Goal: Task Accomplishment & Management: Use online tool/utility

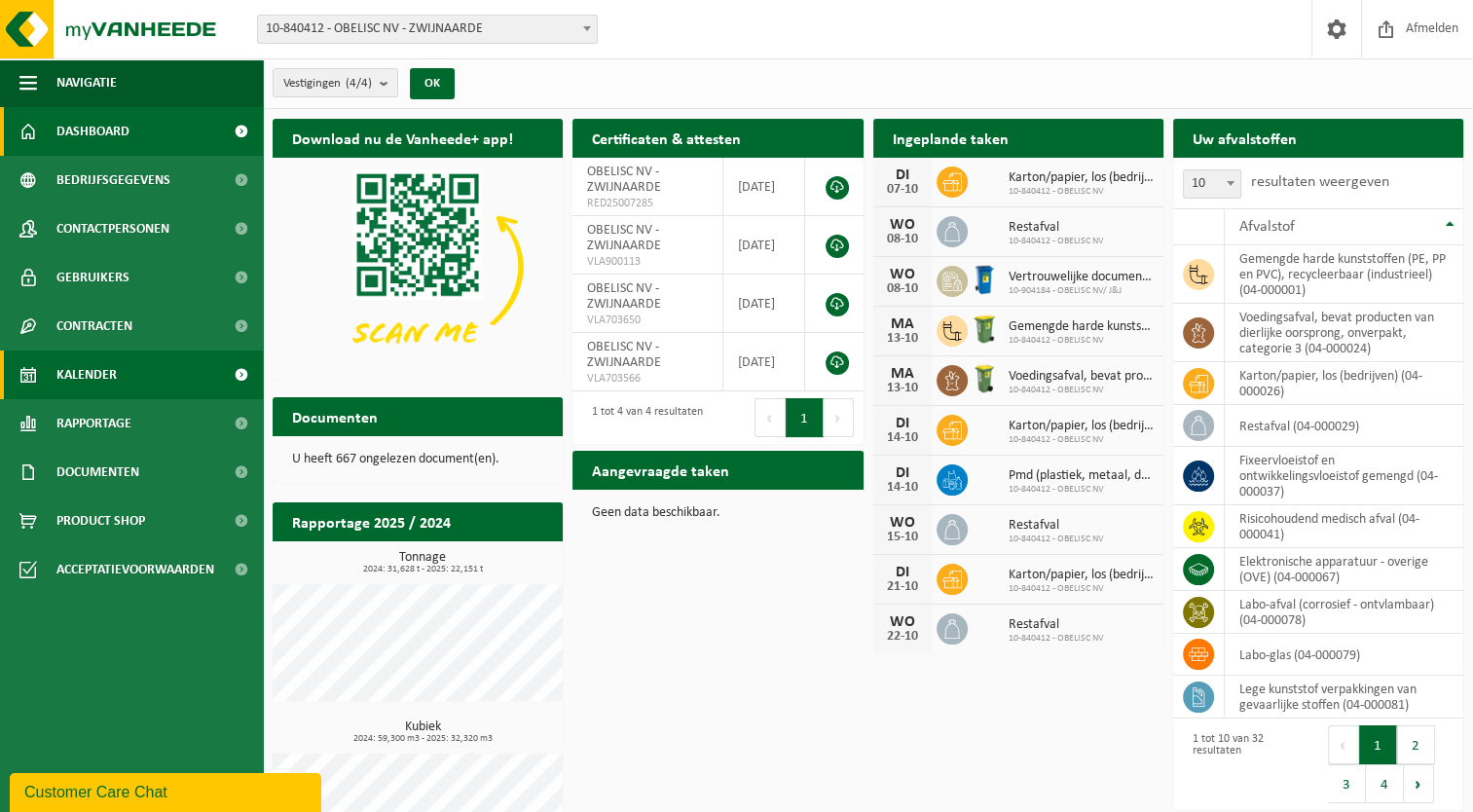
click at [121, 380] on link "Kalender" at bounding box center [131, 375] width 263 height 49
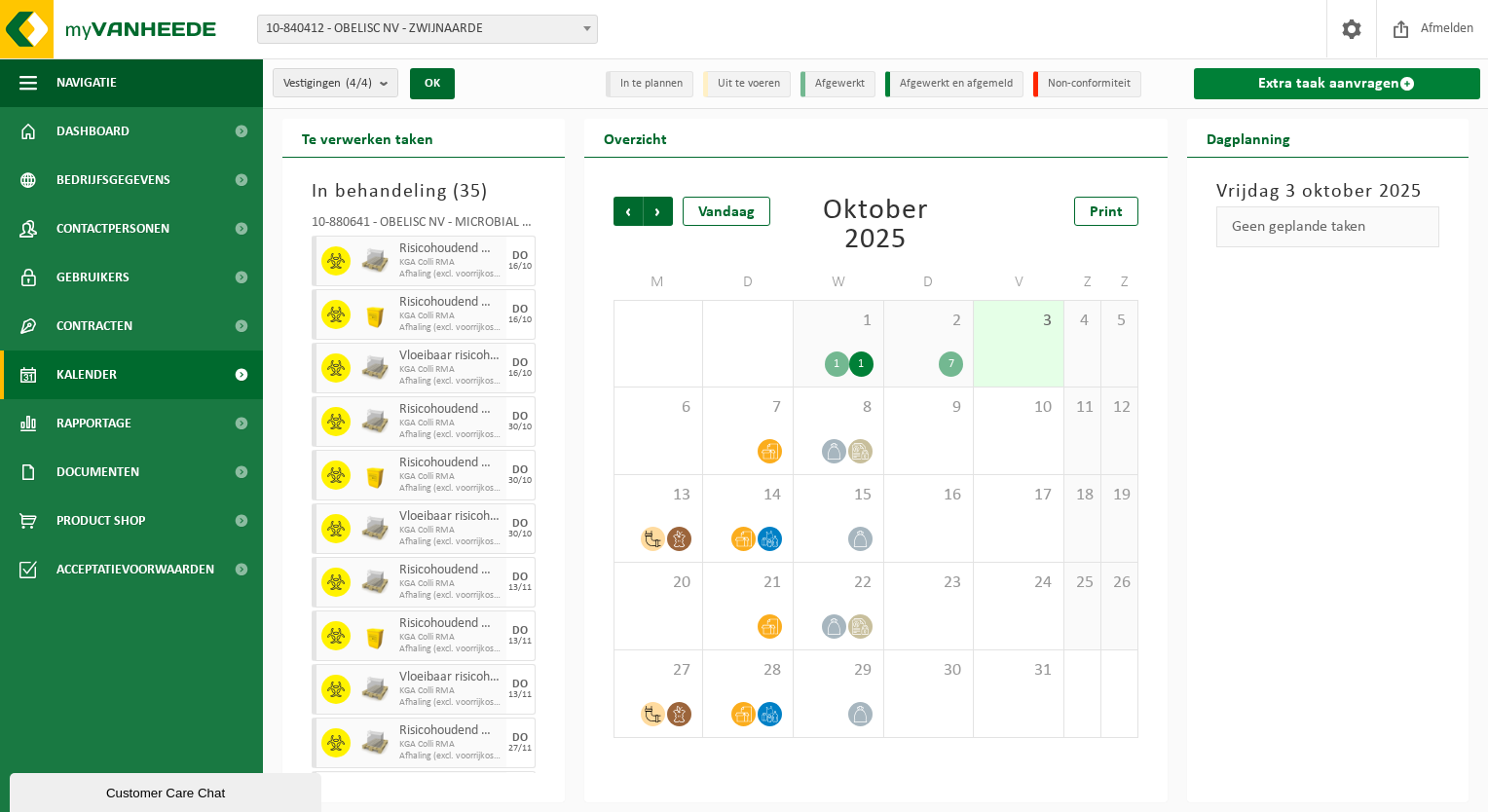
click at [1317, 85] on link "Extra taak aanvragen" at bounding box center [1337, 84] width 287 height 31
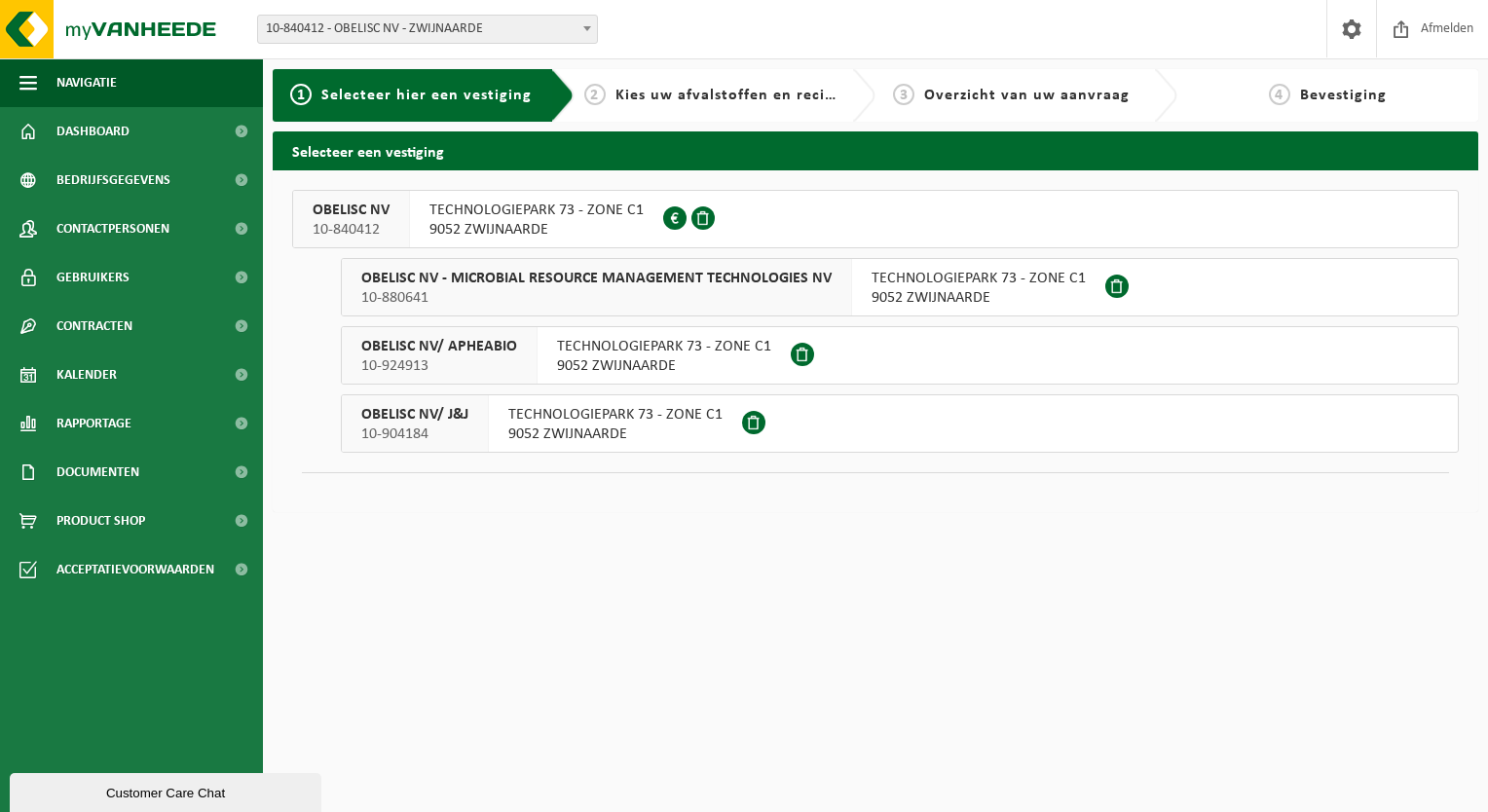
click at [509, 294] on span "10-880641" at bounding box center [596, 298] width 470 height 19
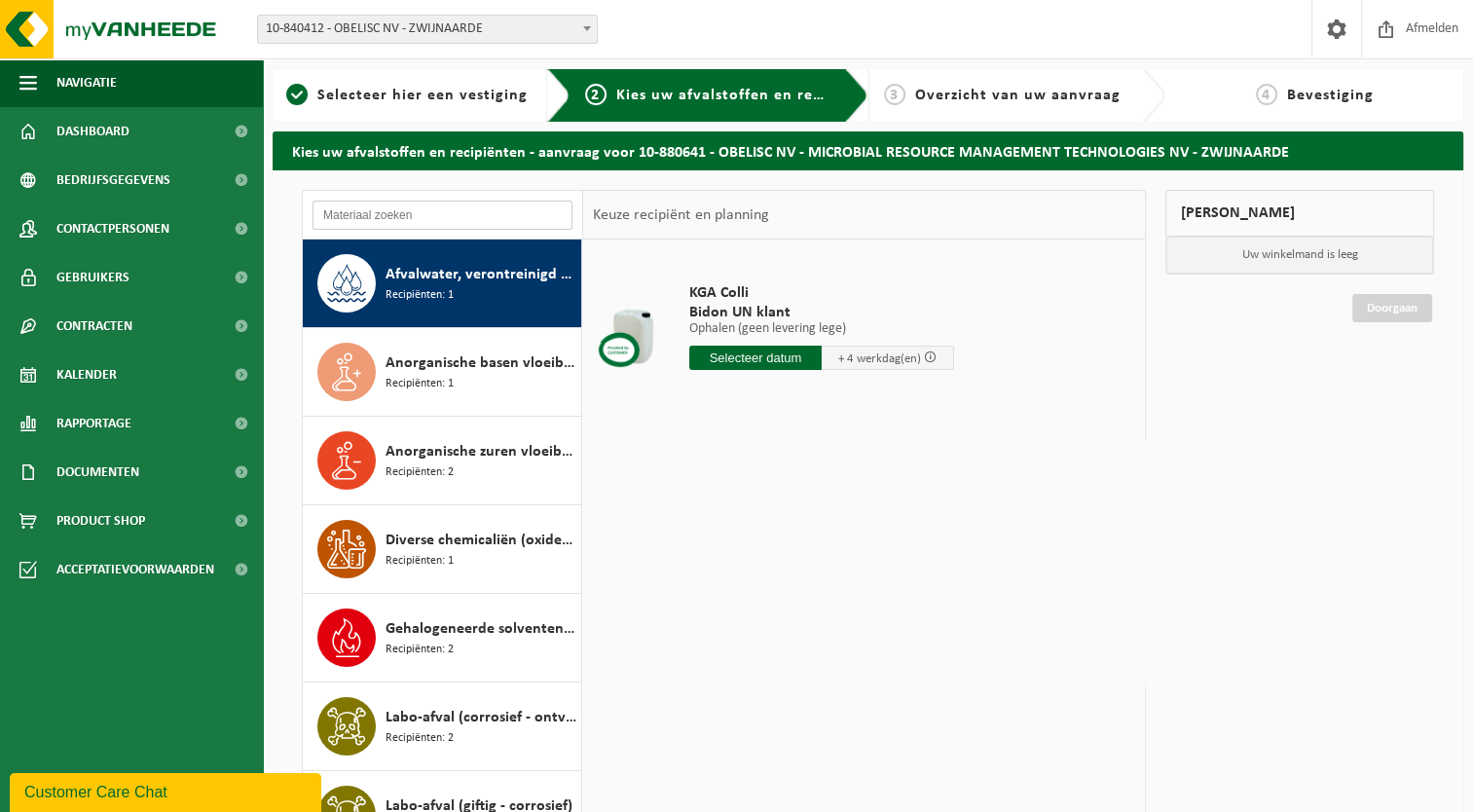
click at [465, 216] on input "text" at bounding box center [442, 215] width 260 height 29
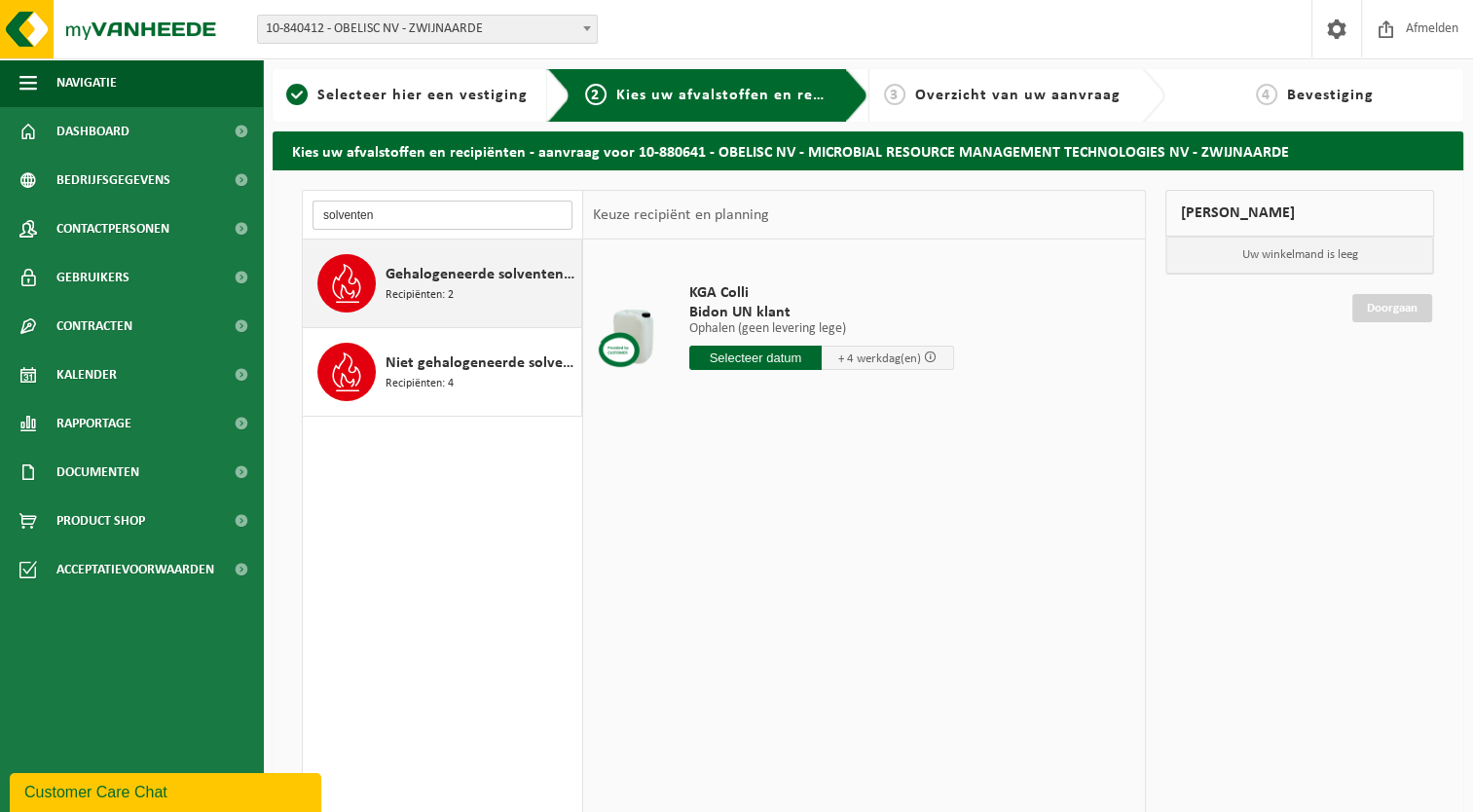
type input "solventen"
click at [455, 297] on div "Gehalogeneerde solventen in kleinverpakking Recipiënten: 2" at bounding box center [481, 283] width 191 height 58
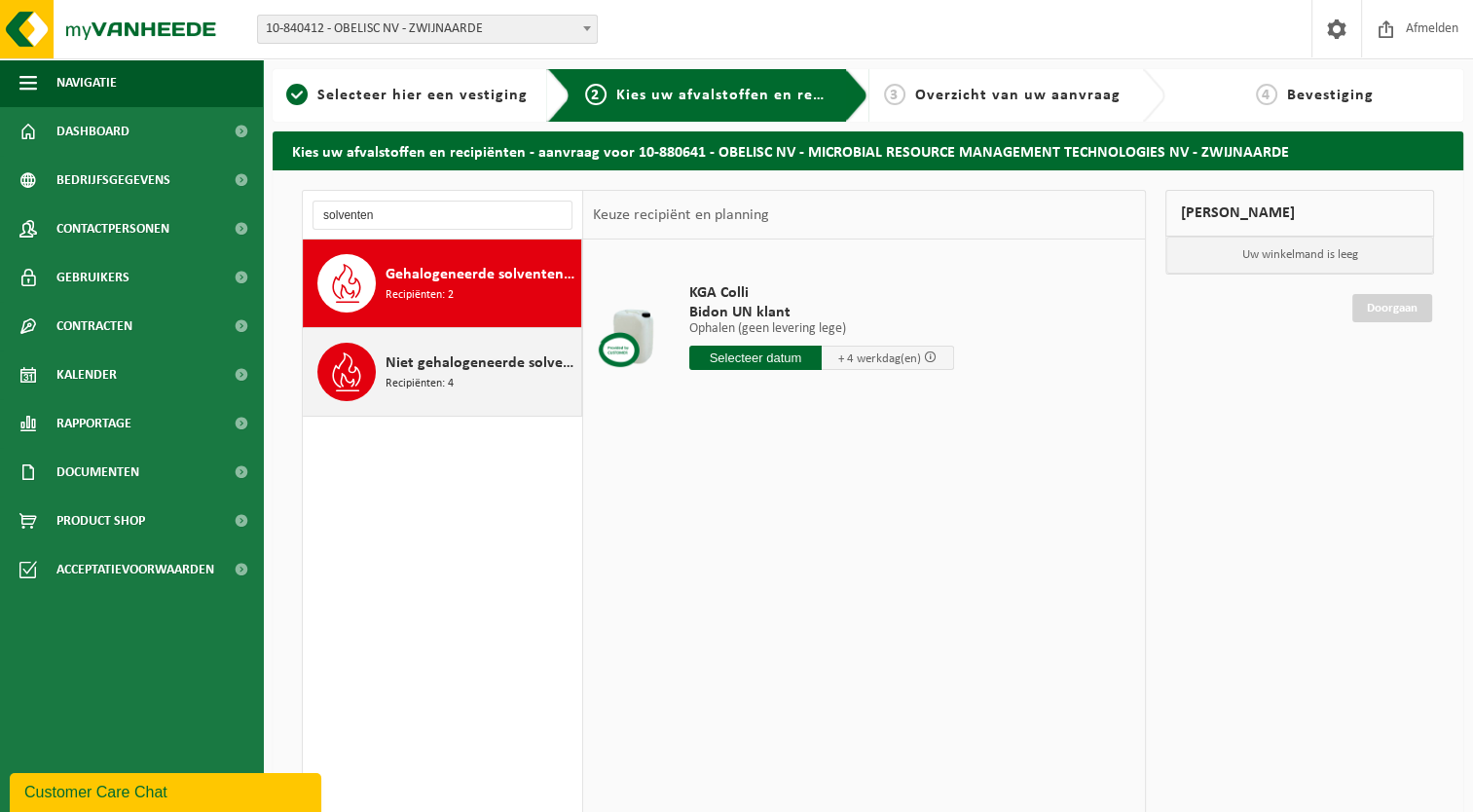
click at [484, 388] on div "Niet gehalogeneerde solventen - hoogcalorisch in kleinverpakking Recipiënten: 4" at bounding box center [481, 372] width 191 height 58
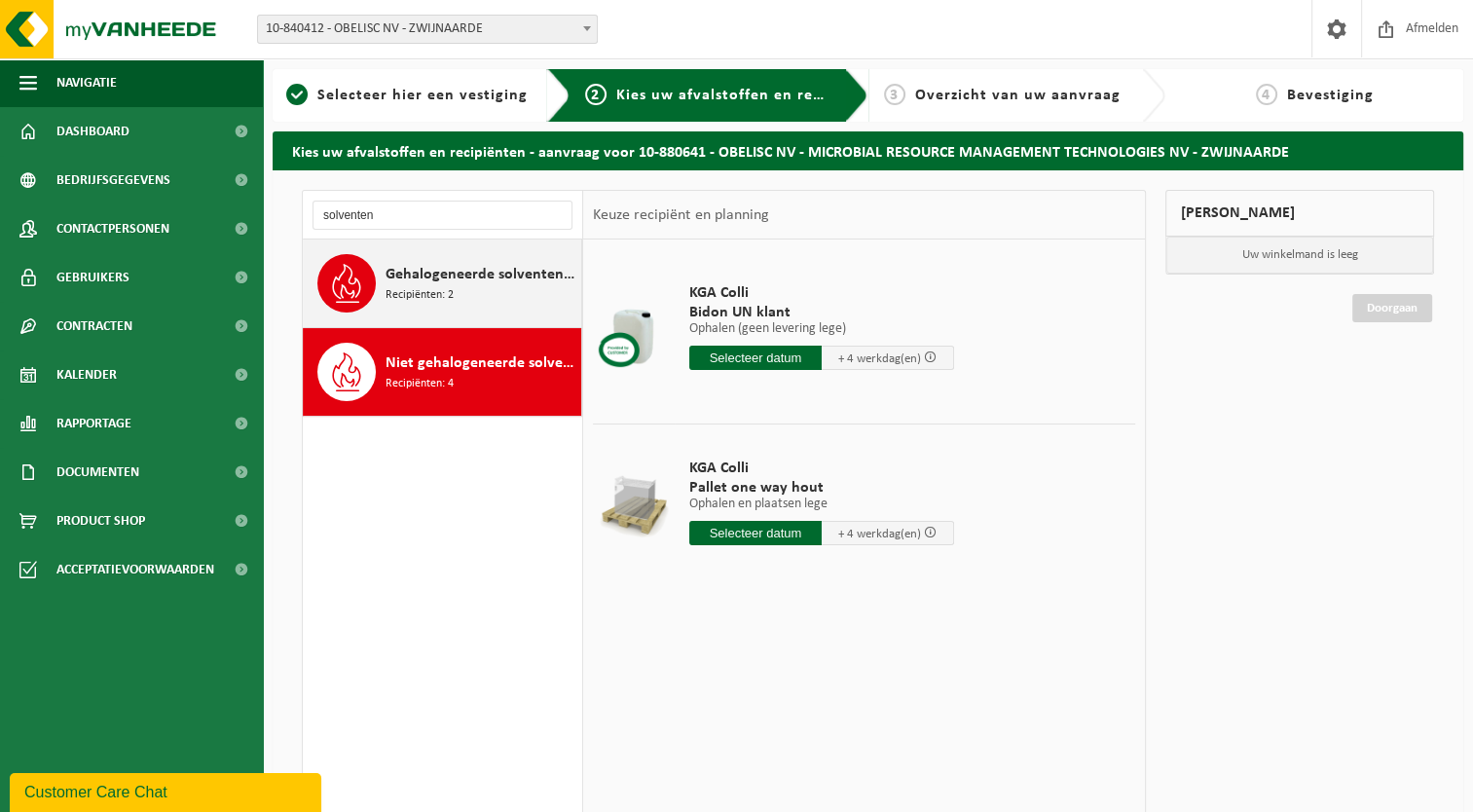
click at [456, 310] on div "Gehalogeneerde solventen in kleinverpakking Recipiënten: 2" at bounding box center [481, 283] width 191 height 58
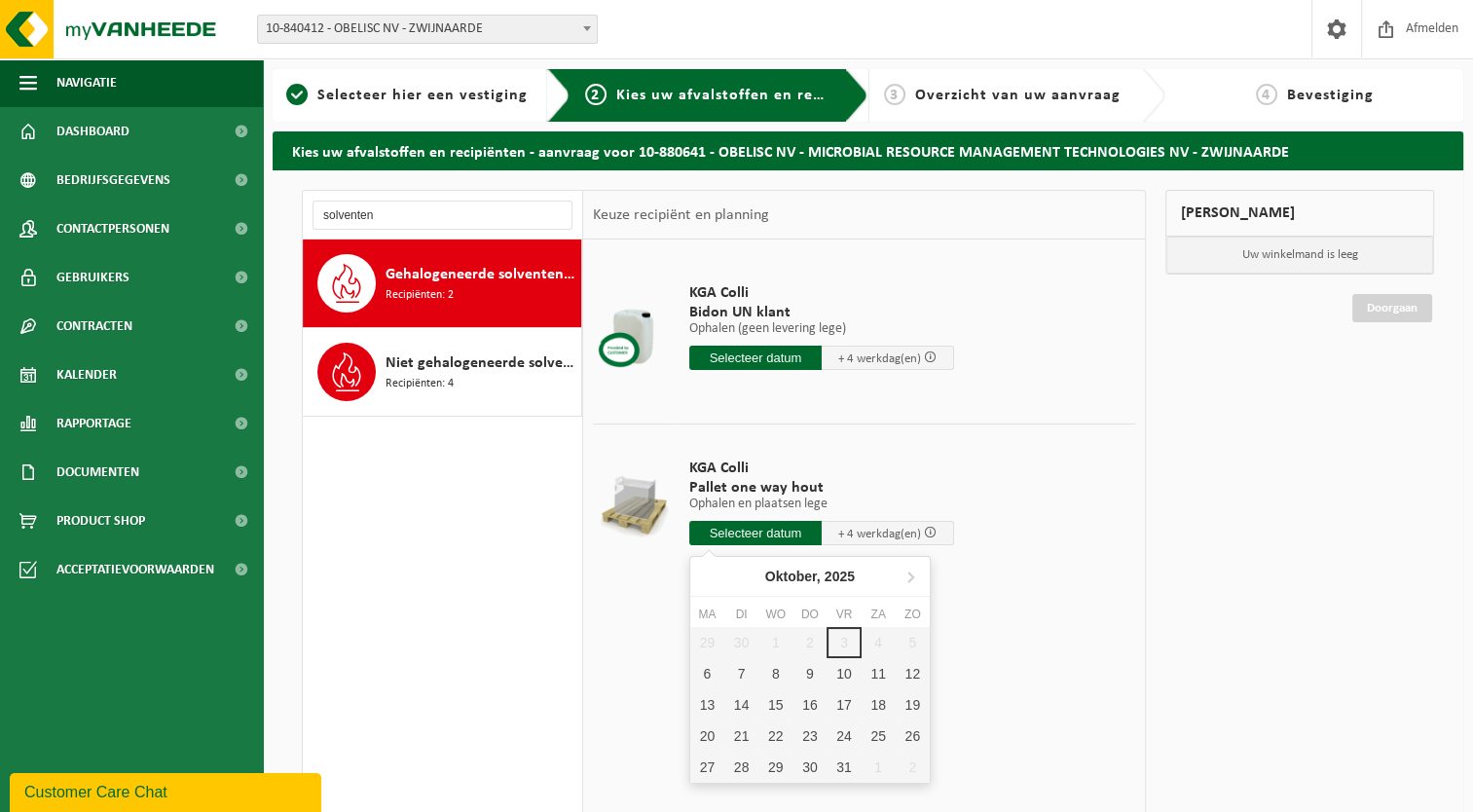
click at [724, 528] on input "text" at bounding box center [755, 533] width 132 height 24
click at [991, 446] on td "KGA Colli Pallet one way hout Ophalen en plaatsen lege Ophalen en plaatsen lege…" at bounding box center [904, 506] width 460 height 166
